Goal: Complete application form: Complete application form

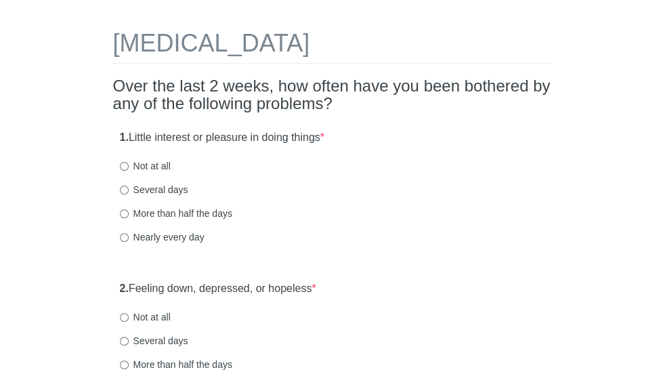
scroll to position [65, 0]
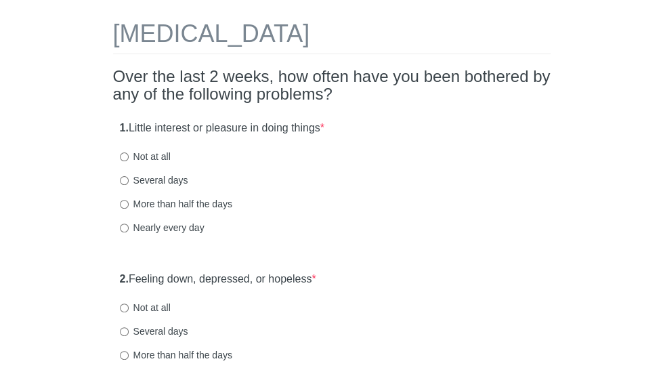
drag, startPoint x: 0, startPoint y: 0, endPoint x: 666, endPoint y: 45, distance: 667.9
click at [662, 45] on html "[MEDICAL_DATA] Over the last 2 weeks, how often have you been bothered by any o…" at bounding box center [331, 122] width 663 height 374
click at [129, 209] on input "More than half the days" at bounding box center [124, 204] width 9 height 9
radio input "true"
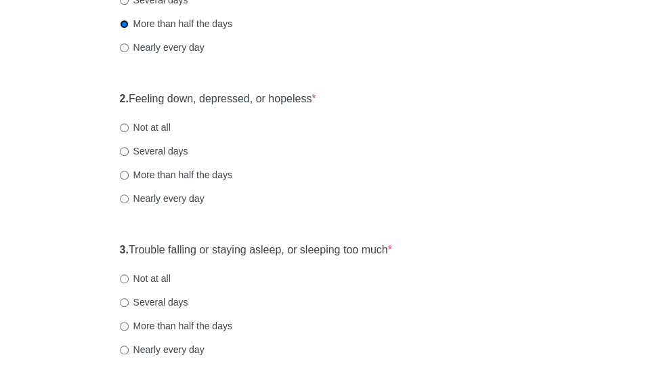
scroll to position [248, 0]
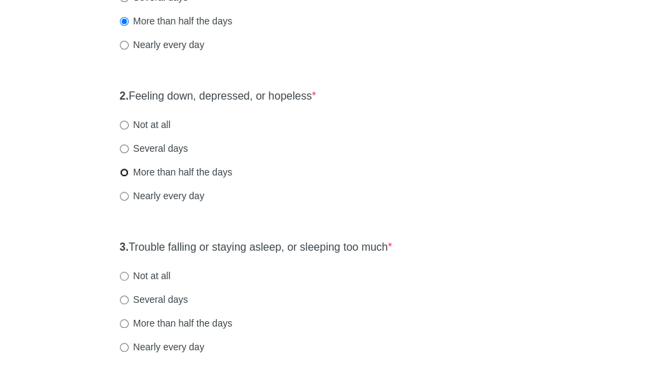
click at [129, 177] on input "More than half the days" at bounding box center [124, 172] width 9 height 9
radio input "true"
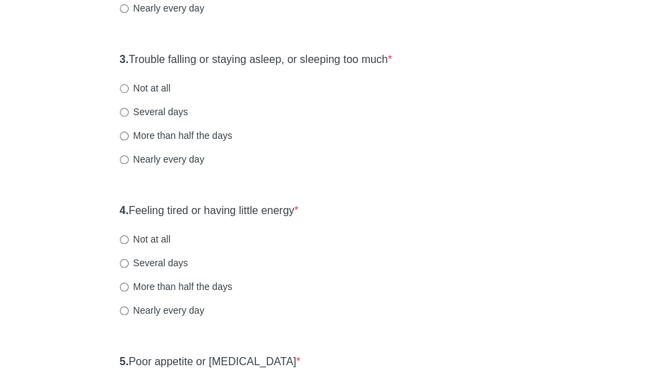
scroll to position [442, 0]
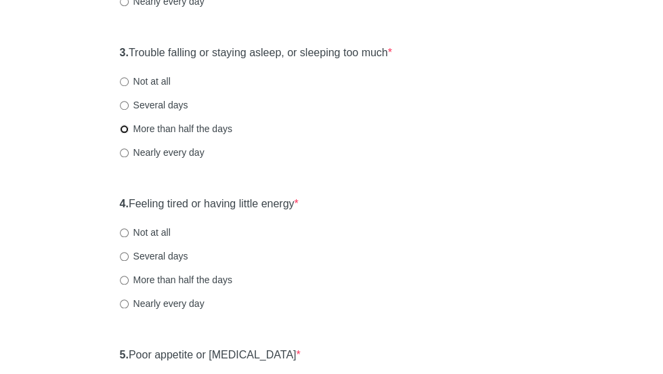
click at [129, 133] on input "More than half the days" at bounding box center [124, 129] width 9 height 9
radio input "true"
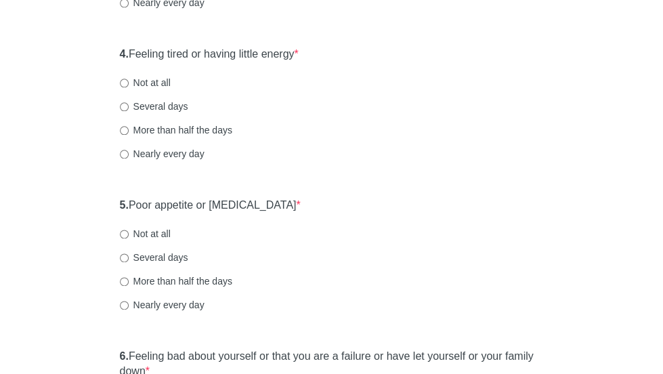
scroll to position [626, 0]
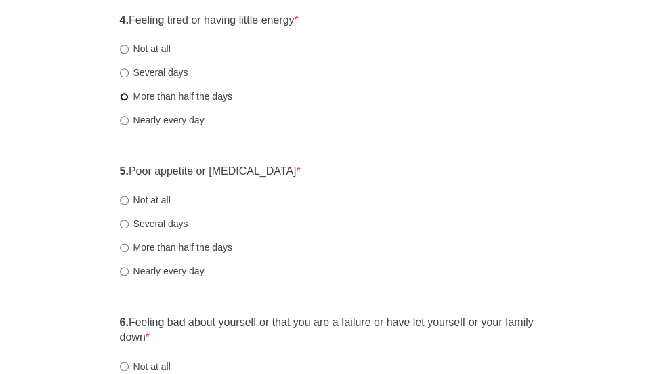
click at [129, 101] on input "More than half the days" at bounding box center [124, 96] width 9 height 9
radio input "true"
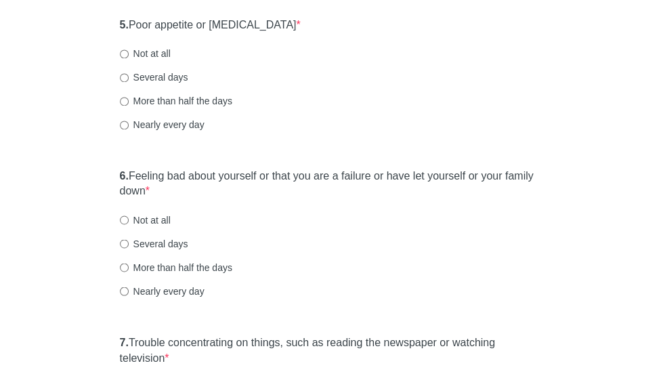
scroll to position [782, 0]
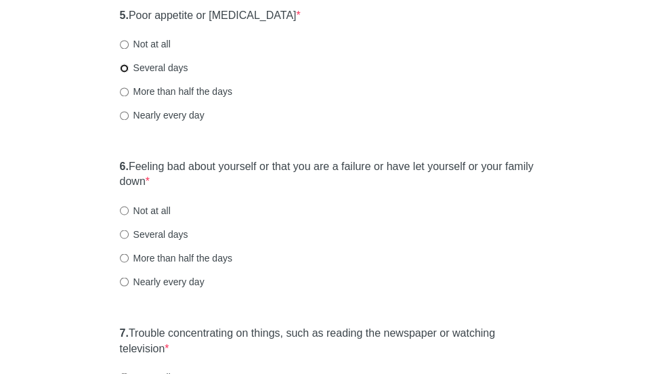
click at [129, 72] on input "Several days" at bounding box center [124, 68] width 9 height 9
radio input "true"
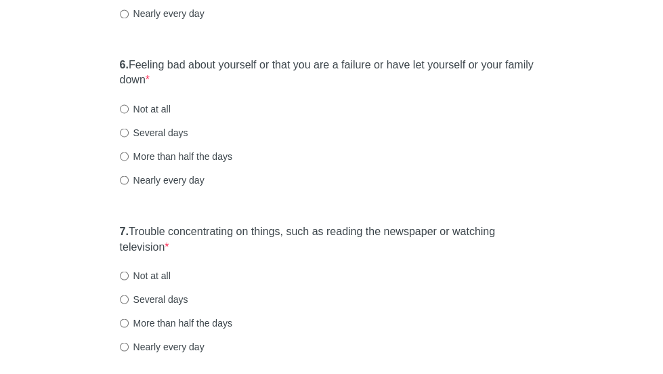
scroll to position [897, 0]
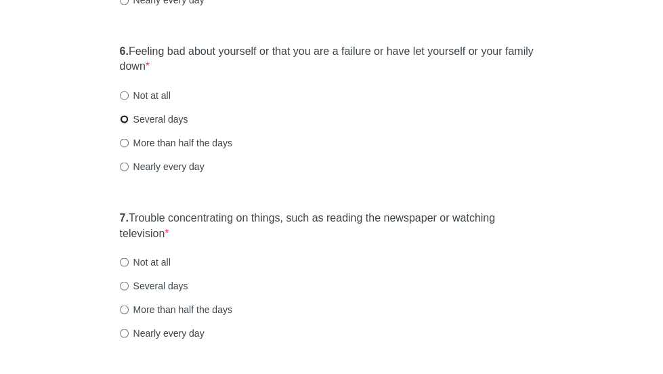
click at [129, 123] on input "Several days" at bounding box center [124, 118] width 9 height 9
radio input "true"
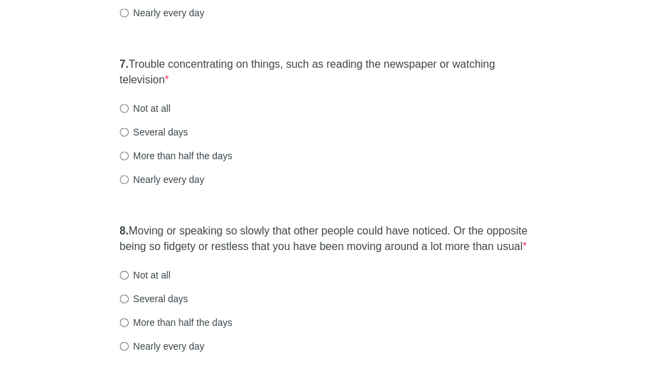
scroll to position [1057, 0]
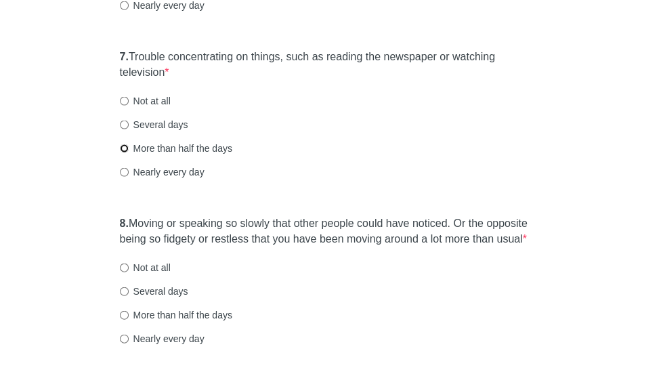
click at [129, 153] on input "More than half the days" at bounding box center [124, 148] width 9 height 9
radio input "true"
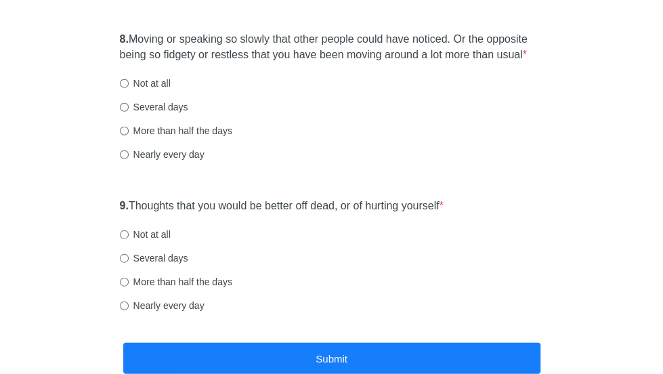
scroll to position [1243, 0]
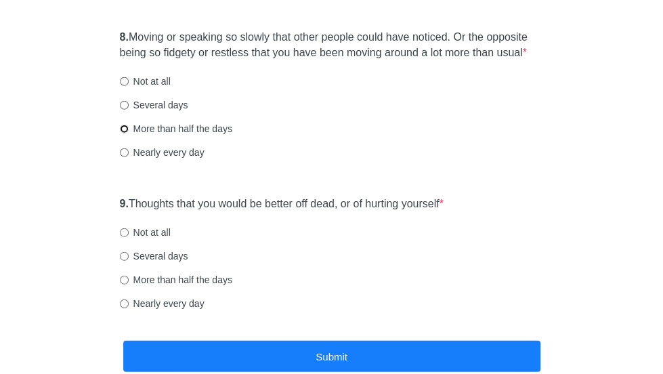
click at [129, 133] on input "More than half the days" at bounding box center [124, 129] width 9 height 9
radio input "true"
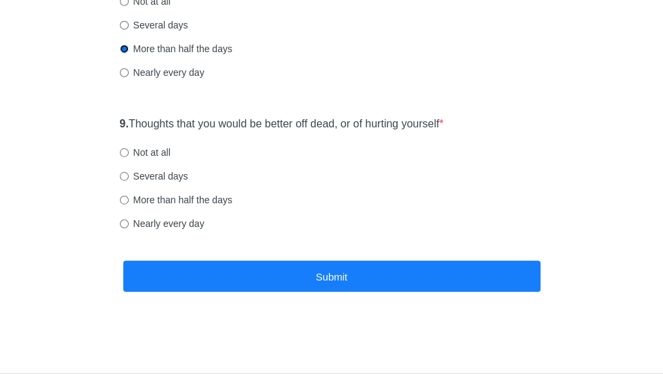
scroll to position [1337, 0]
click at [129, 157] on input "Not at all" at bounding box center [124, 152] width 9 height 9
radio input "true"
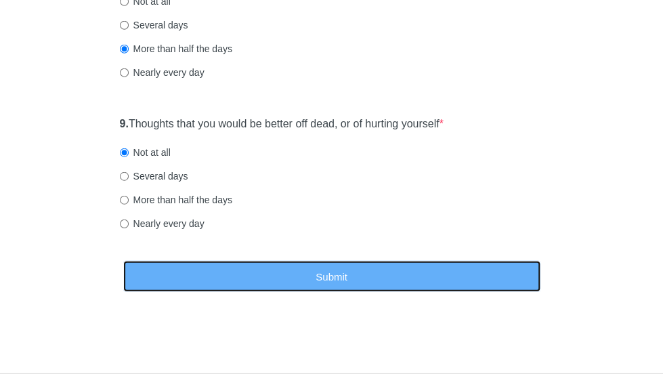
click at [221, 293] on button "Submit" at bounding box center [331, 277] width 417 height 32
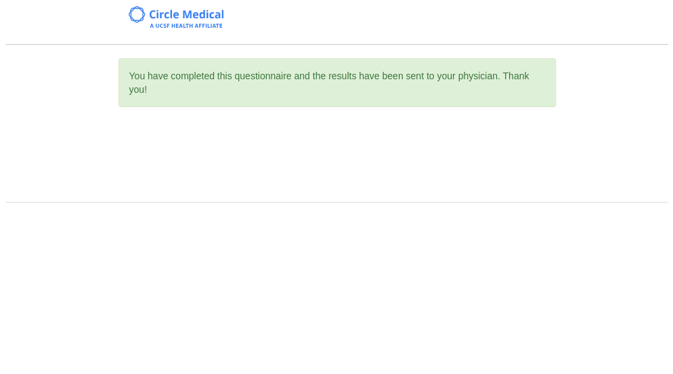
scroll to position [0, 0]
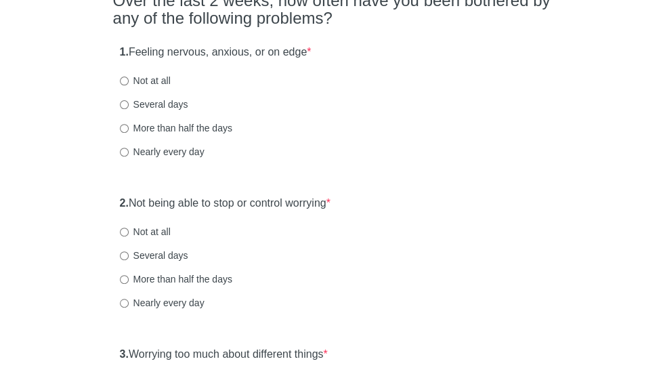
scroll to position [144, 0]
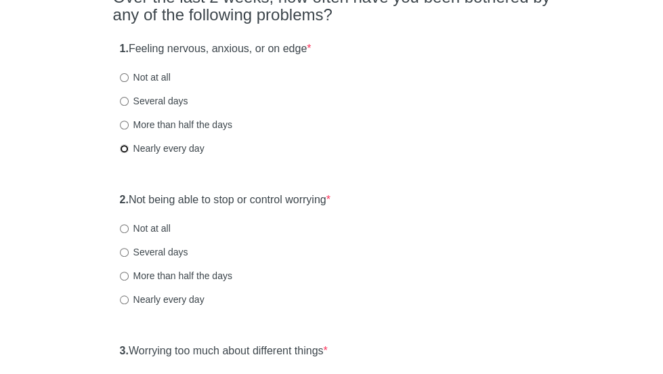
click at [129, 153] on input "Nearly every day" at bounding box center [124, 148] width 9 height 9
radio input "true"
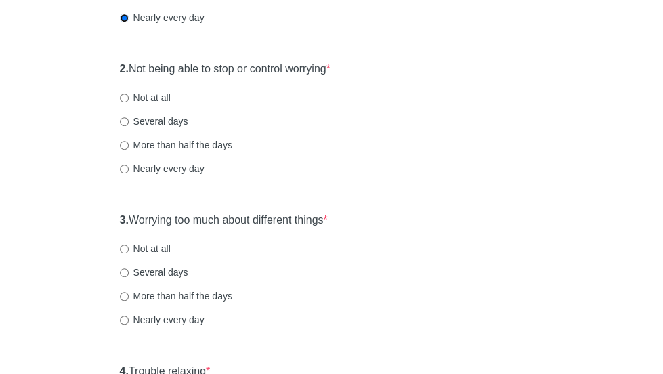
scroll to position [280, 0]
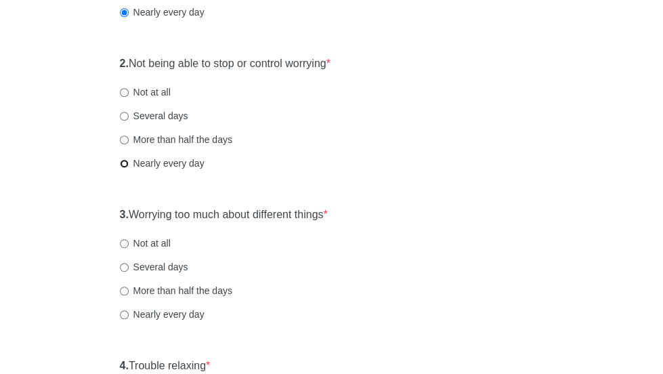
click at [129, 168] on input "Nearly every day" at bounding box center [124, 163] width 9 height 9
radio input "true"
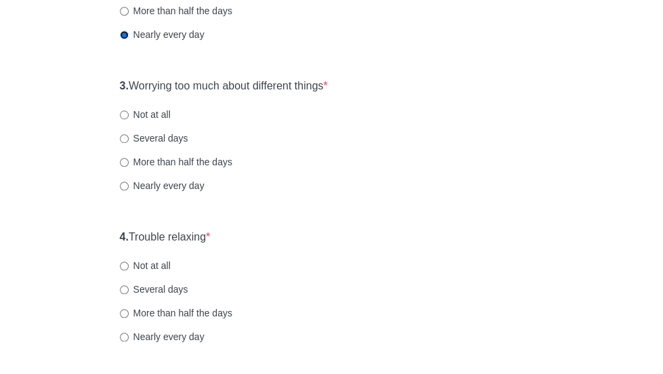
scroll to position [410, 0]
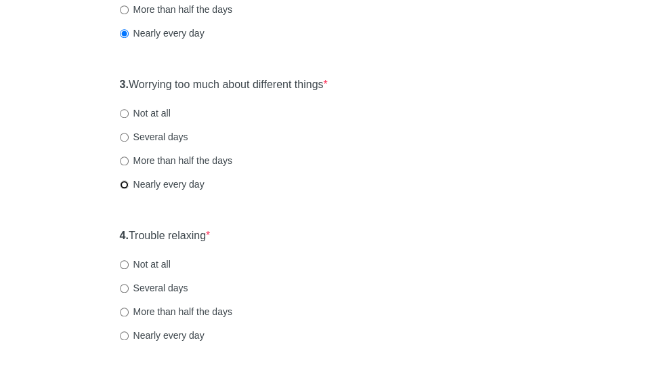
click at [129, 189] on input "Nearly every day" at bounding box center [124, 184] width 9 height 9
radio input "true"
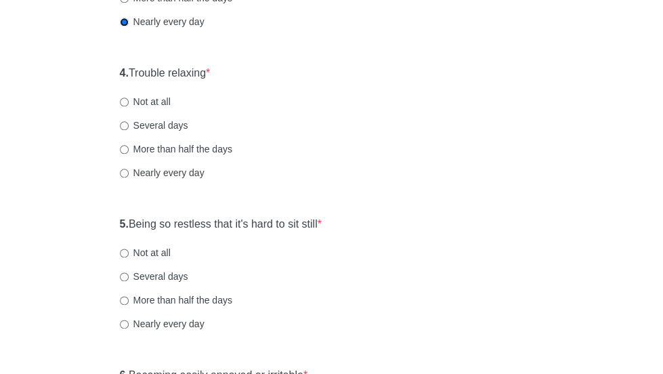
scroll to position [580, 0]
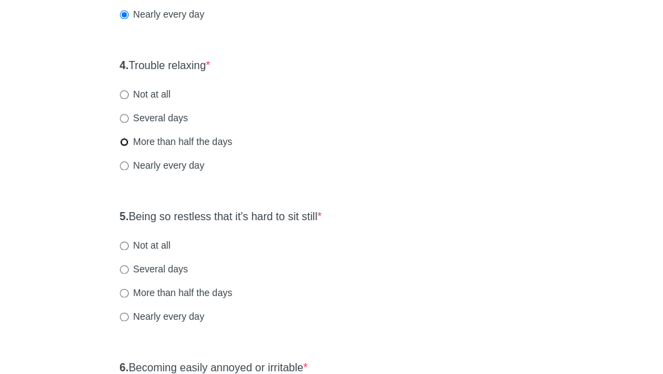
click at [129, 146] on input "More than half the days" at bounding box center [124, 141] width 9 height 9
radio input "true"
click at [129, 170] on input "Nearly every day" at bounding box center [124, 165] width 9 height 9
radio input "true"
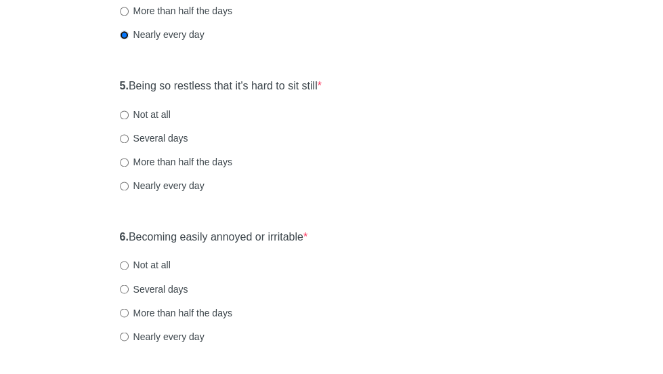
scroll to position [716, 0]
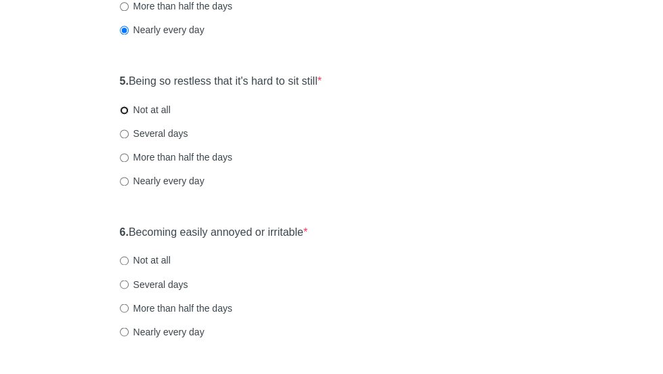
click at [129, 114] on input "Not at all" at bounding box center [124, 110] width 9 height 9
radio input "true"
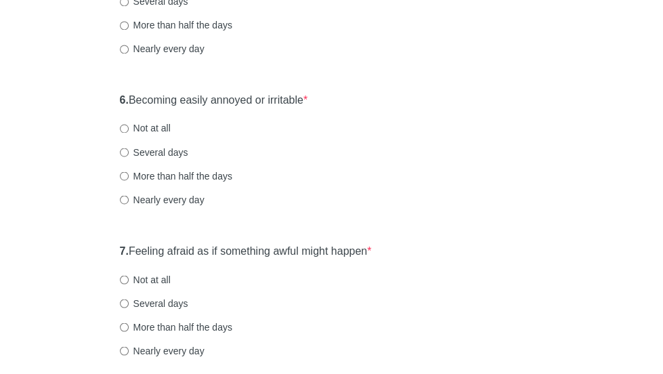
scroll to position [852, 0]
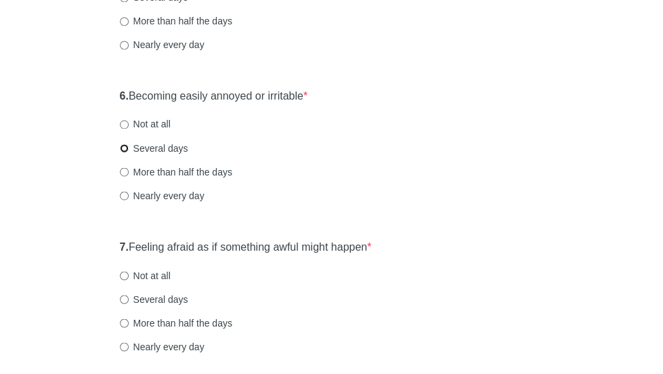
click at [129, 152] on input "Several days" at bounding box center [124, 148] width 9 height 9
radio input "true"
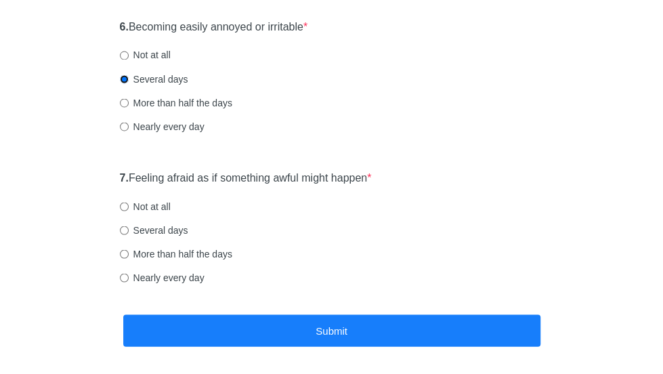
scroll to position [924, 0]
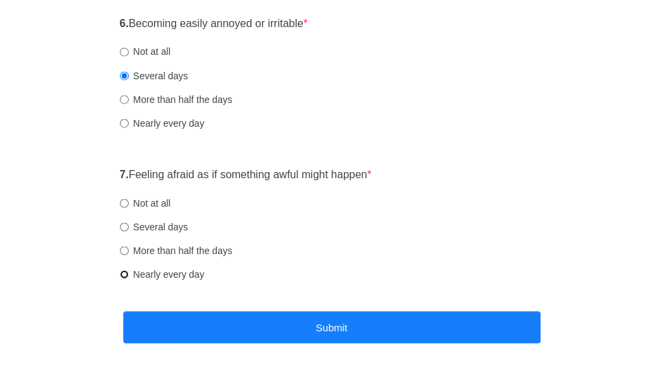
click at [129, 278] on input "Nearly every day" at bounding box center [124, 274] width 9 height 9
radio input "true"
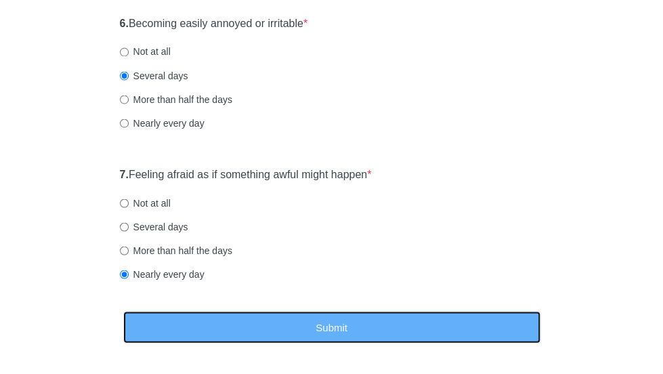
click at [209, 326] on button "Submit" at bounding box center [331, 327] width 417 height 32
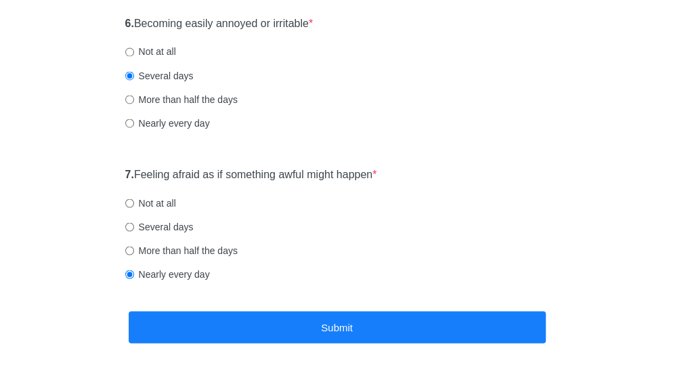
scroll to position [0, 0]
